Goal: Information Seeking & Learning: Learn about a topic

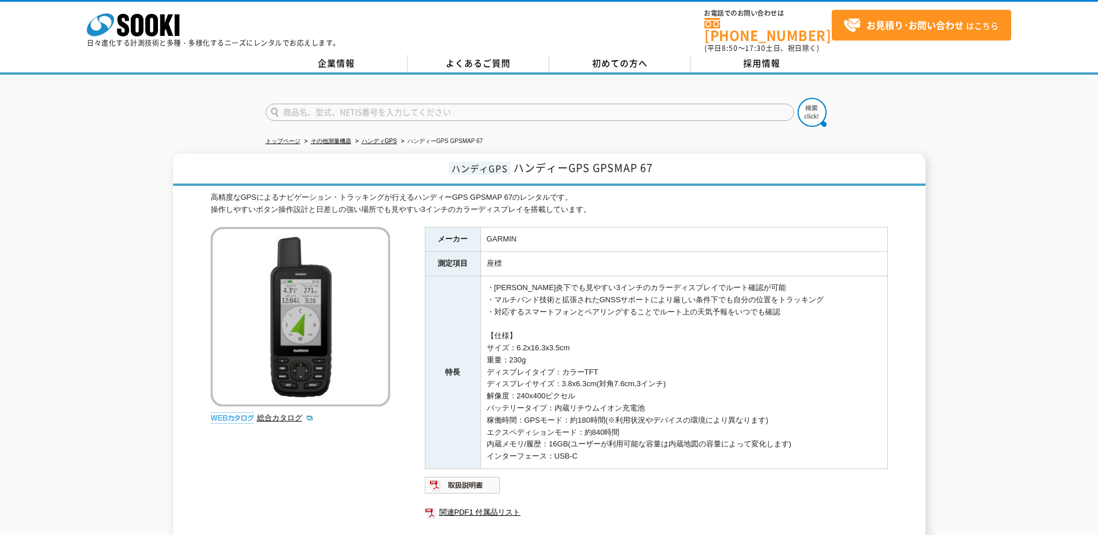
click at [183, 21] on div "株式会社 ソーキ spMenu 日々進化する計測技術と多種・多様化するニーズにレンタルでお応えします。" at bounding box center [214, 27] width 254 height 39
click at [373, 60] on link "企業情報" at bounding box center [337, 63] width 142 height 17
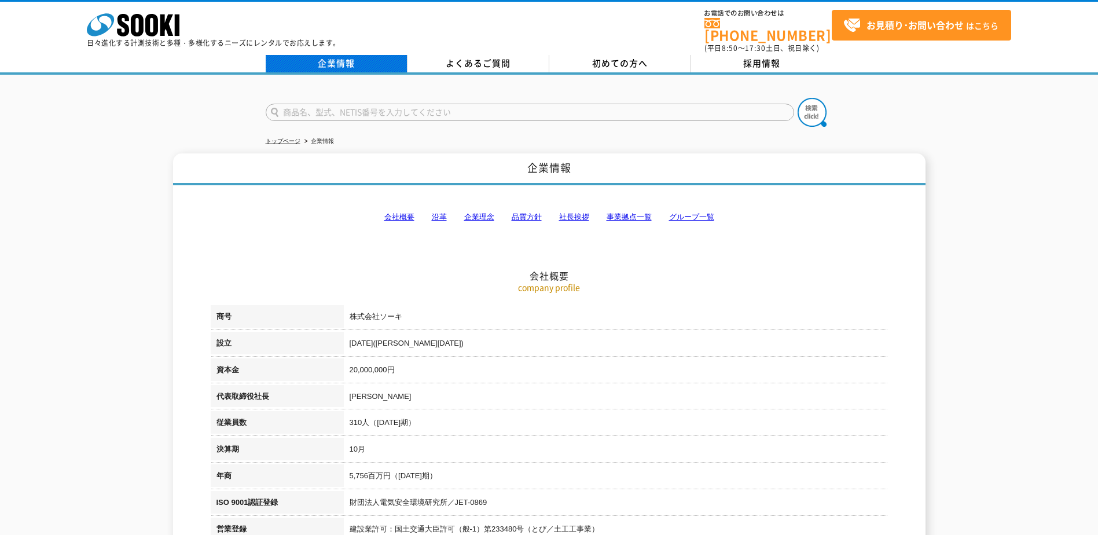
click at [336, 56] on link "企業情報" at bounding box center [337, 63] width 142 height 17
click at [194, 39] on p "日々進化する計測技術と多種・多様化するニーズにレンタルでお応えします。" at bounding box center [214, 42] width 254 height 7
click at [166, 39] on p "日々進化する計測技術と多種・多様化するニーズにレンタルでお応えします。" at bounding box center [214, 42] width 254 height 7
click at [280, 138] on link "トップページ" at bounding box center [283, 141] width 35 height 6
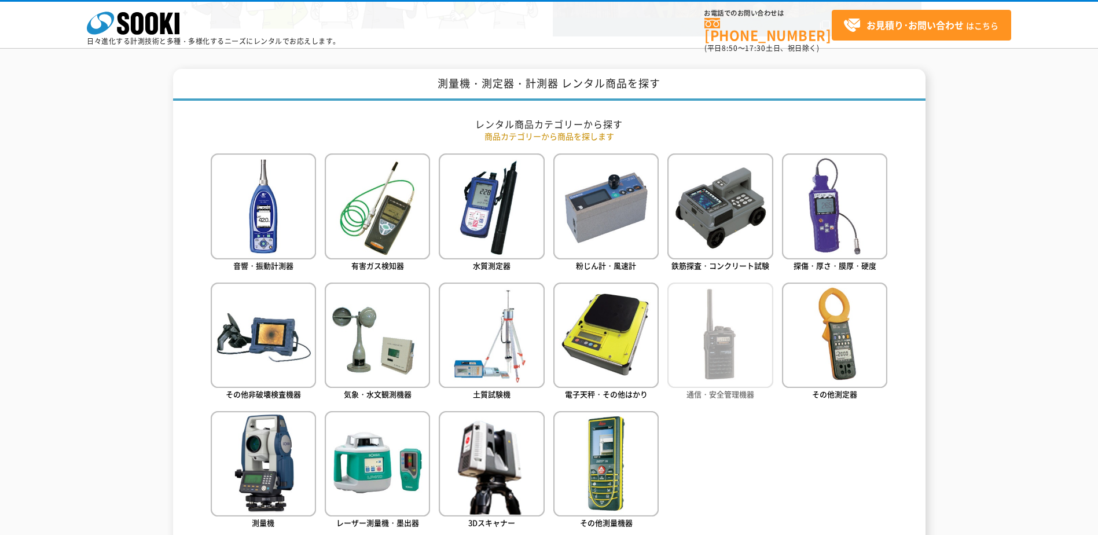
scroll to position [463, 0]
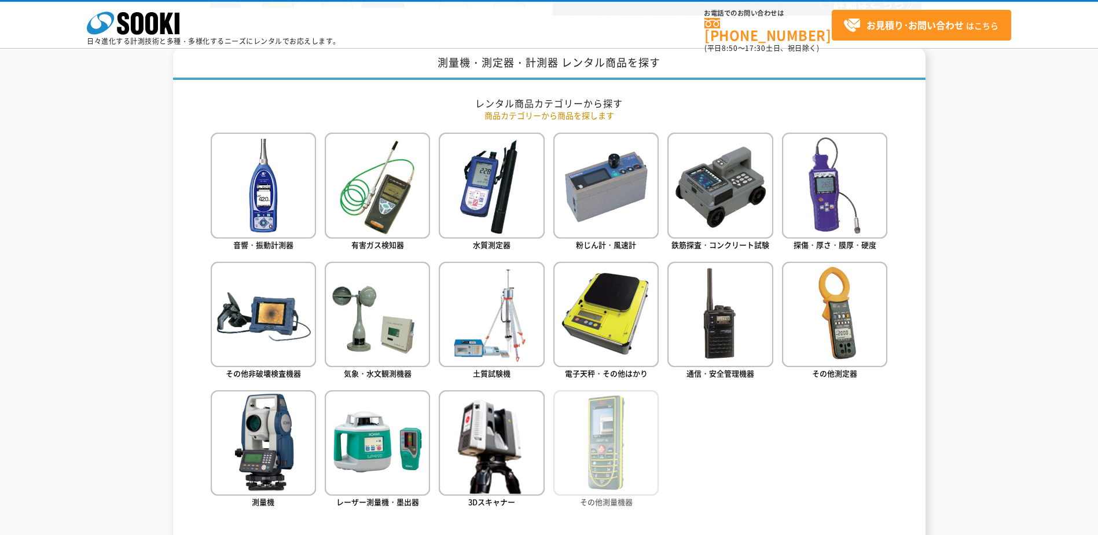
click at [586, 458] on img at bounding box center [605, 442] width 105 height 105
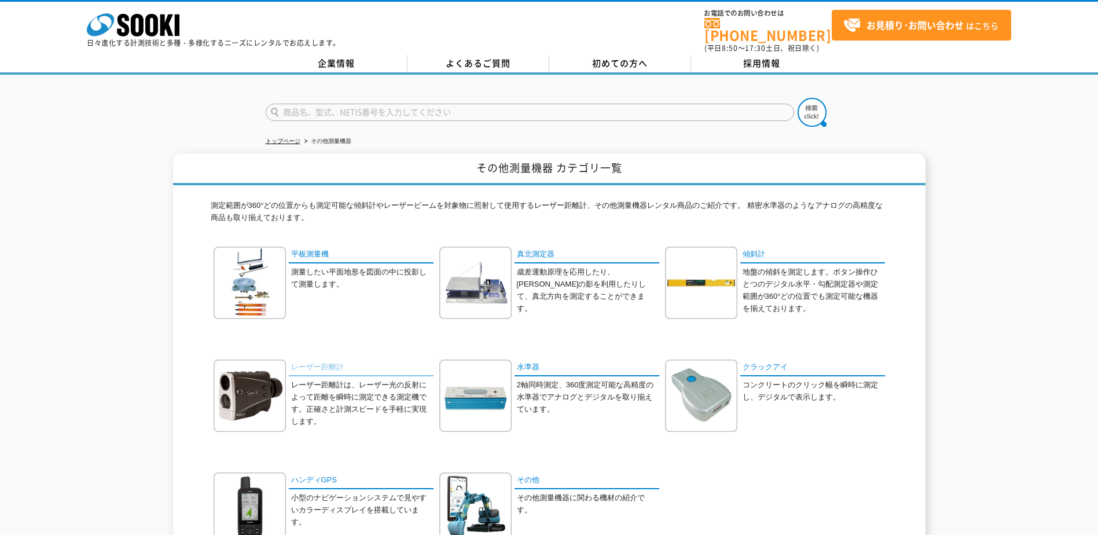
click at [324, 359] on link "レーザー距離計" at bounding box center [361, 367] width 145 height 17
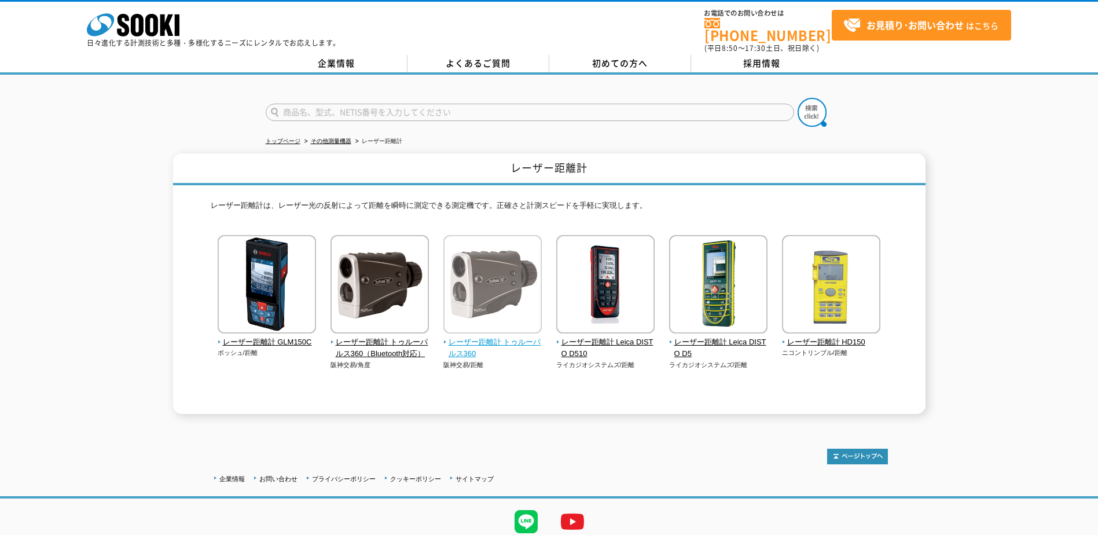
click at [475, 337] on span "レーザー距離計 トゥルーパルス360" at bounding box center [492, 348] width 99 height 24
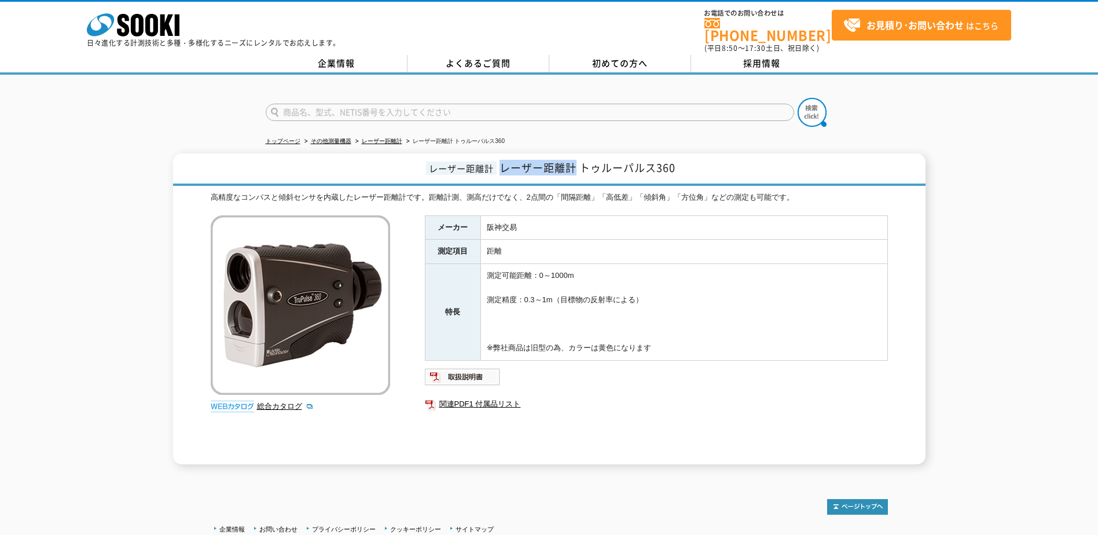
drag, startPoint x: 502, startPoint y: 163, endPoint x: 574, endPoint y: 157, distance: 72.0
click at [574, 160] on span "レーザー距離計 トゥルーパルス360" at bounding box center [587, 168] width 176 height 16
copy span "レーザー距離計"
click at [461, 398] on link "関連PDF1 付属品リスト" at bounding box center [656, 403] width 463 height 15
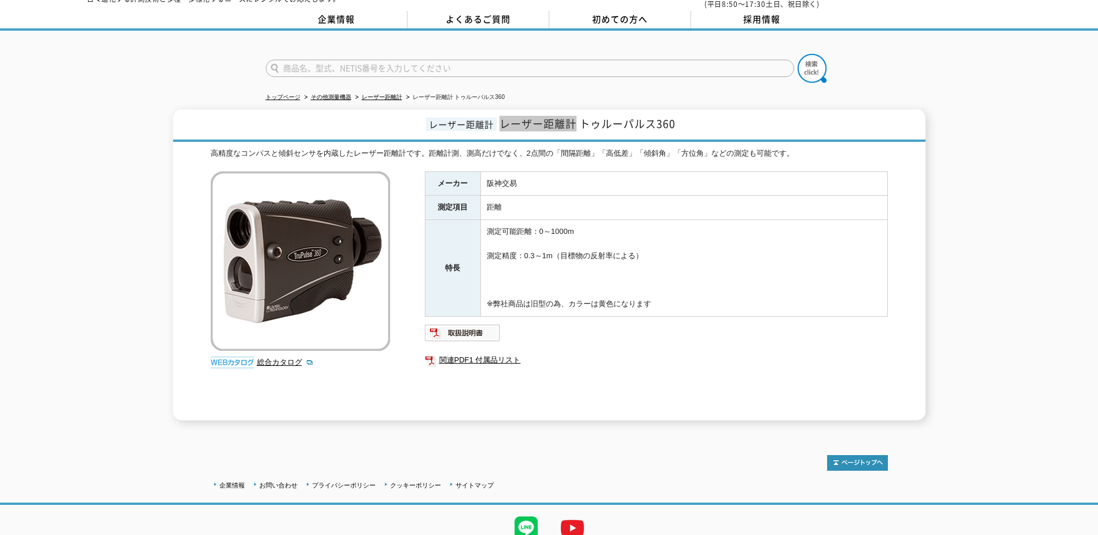
scroll to position [87, 0]
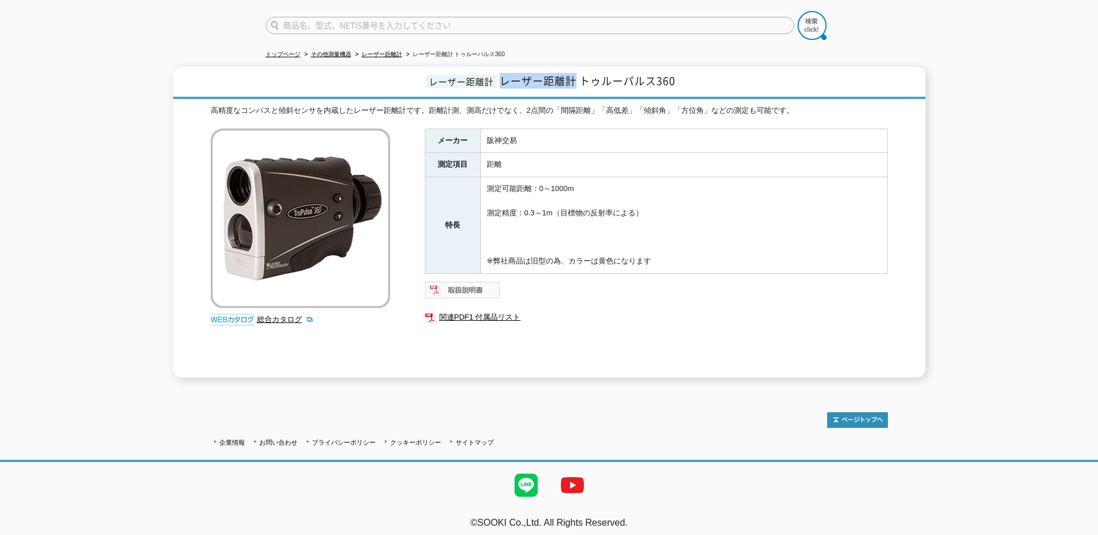
click at [472, 281] on img at bounding box center [463, 290] width 76 height 19
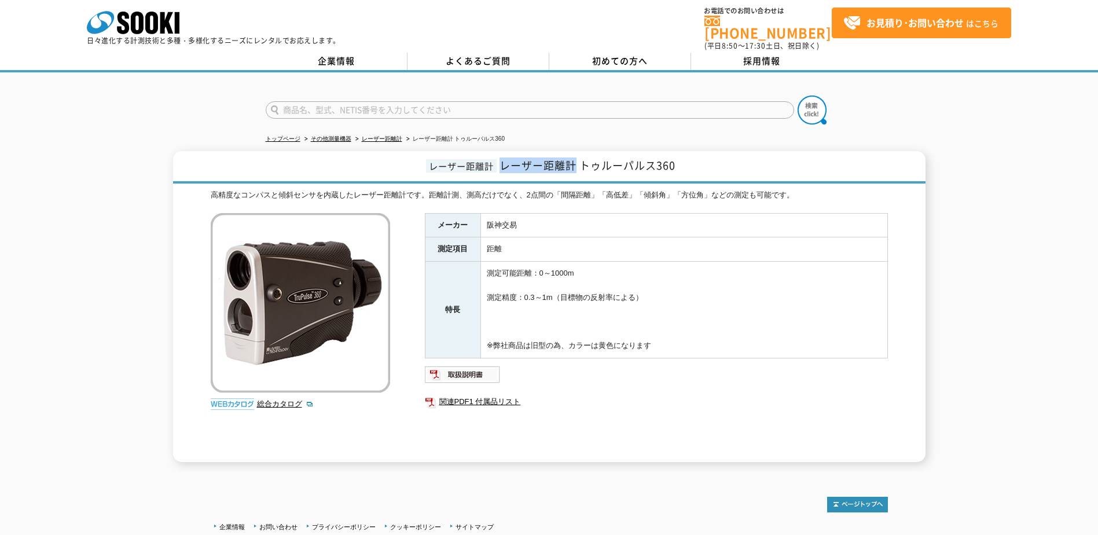
scroll to position [0, 0]
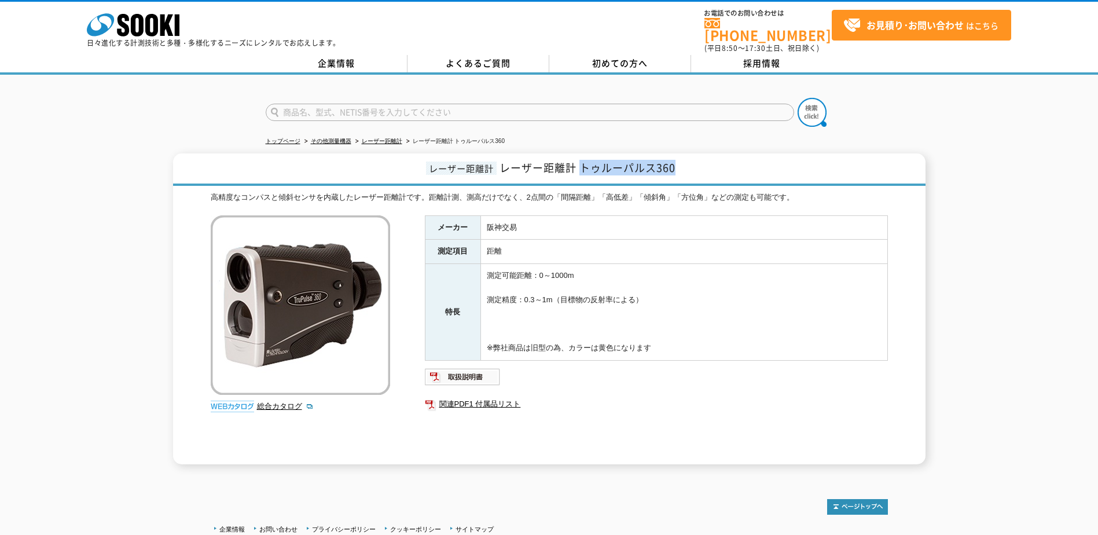
drag, startPoint x: 675, startPoint y: 159, endPoint x: 583, endPoint y: 161, distance: 92.1
click at [583, 161] on span "レーザー距離計 トゥルーパルス360" at bounding box center [587, 168] width 176 height 16
drag, startPoint x: 583, startPoint y: 161, endPoint x: 570, endPoint y: 161, distance: 13.9
click at [570, 161] on span "レーザー距離計 トゥルーパルス360" at bounding box center [587, 168] width 176 height 16
drag, startPoint x: 576, startPoint y: 159, endPoint x: 675, endPoint y: 160, distance: 99.0
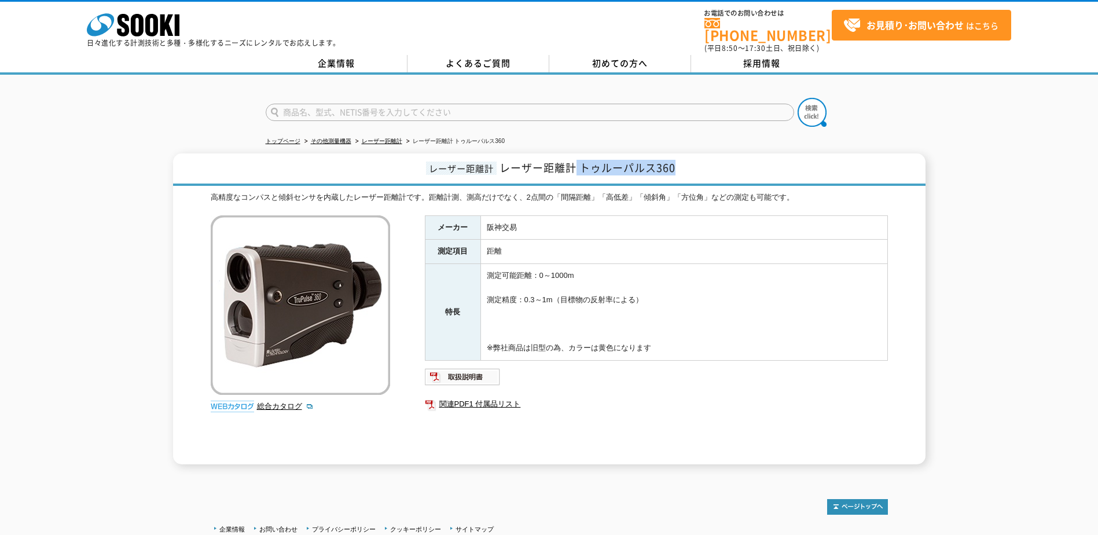
click at [675, 160] on span "レーザー距離計 トゥルーパルス360" at bounding box center [587, 168] width 176 height 16
click at [673, 160] on span "レーザー距離計 トゥルーパルス360" at bounding box center [587, 168] width 176 height 16
drag, startPoint x: 679, startPoint y: 158, endPoint x: 581, endPoint y: 156, distance: 99.0
click at [581, 156] on h1 "レーザー距離計 レーザー距離計 トゥルーパルス360" at bounding box center [549, 169] width 752 height 32
drag, startPoint x: 581, startPoint y: 156, endPoint x: 628, endPoint y: 166, distance: 48.5
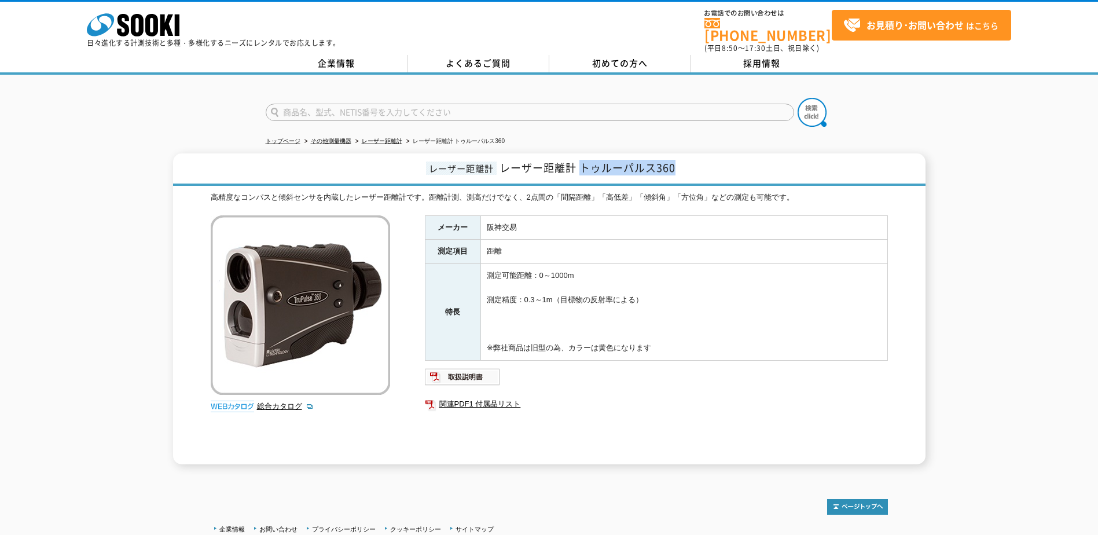
click at [628, 166] on span "レーザー距離計 トゥルーパルス360" at bounding box center [587, 168] width 176 height 16
drag, startPoint x: 675, startPoint y: 160, endPoint x: 589, endPoint y: 160, distance: 85.7
click at [589, 160] on span "レーザー距離計 トゥルーパルス360" at bounding box center [587, 168] width 176 height 16
